Goal: Task Accomplishment & Management: Manage account settings

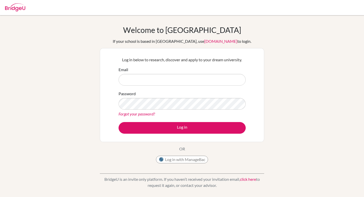
click at [217, 82] on input "Email" at bounding box center [182, 80] width 127 height 12
type input "[EMAIL_ADDRESS][DOMAIN_NAME]"
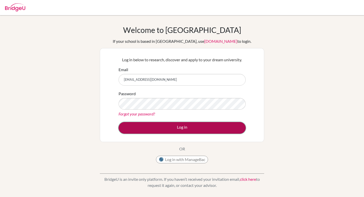
click at [227, 130] on button "Log in" at bounding box center [182, 128] width 127 height 12
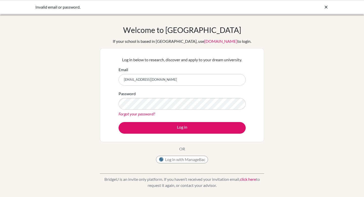
click at [162, 135] on div "Log in below to research, discover and apply to your dream university. Email [E…" at bounding box center [181, 94] width 133 height 83
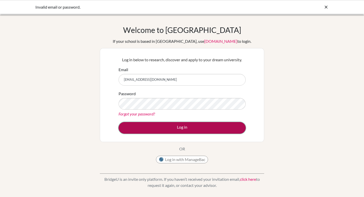
click at [162, 132] on button "Log in" at bounding box center [182, 128] width 127 height 12
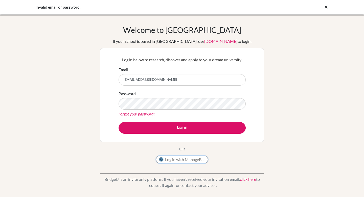
click at [183, 159] on button "Log in with ManageBac" at bounding box center [182, 159] width 52 height 8
click at [141, 112] on link "Forgot your password?" at bounding box center [137, 113] width 36 height 5
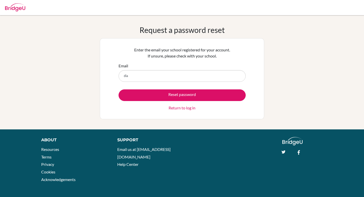
type input "[EMAIL_ADDRESS][DOMAIN_NAME]"
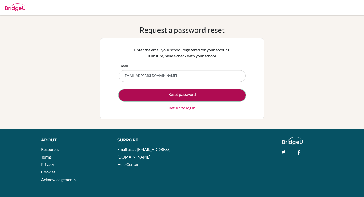
click at [172, 98] on button "Reset password" at bounding box center [182, 95] width 127 height 12
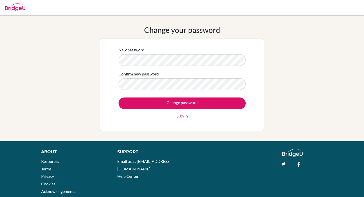
click at [174, 66] on form "New password Confirm new password Change password Sign in" at bounding box center [182, 83] width 127 height 72
click at [119, 97] on input "Change password" at bounding box center [182, 103] width 127 height 12
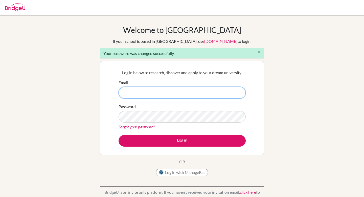
type input "[EMAIL_ADDRESS][DOMAIN_NAME]"
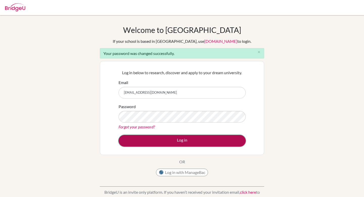
click at [144, 142] on button "Log in" at bounding box center [182, 141] width 127 height 12
